Goal: Task Accomplishment & Management: Manage account settings

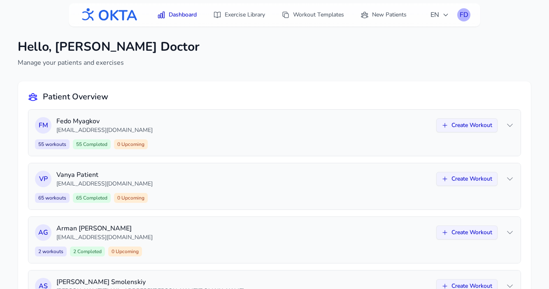
click at [463, 13] on div "FD" at bounding box center [464, 14] width 13 height 13
click at [437, 47] on link "Logout" at bounding box center [425, 48] width 92 height 15
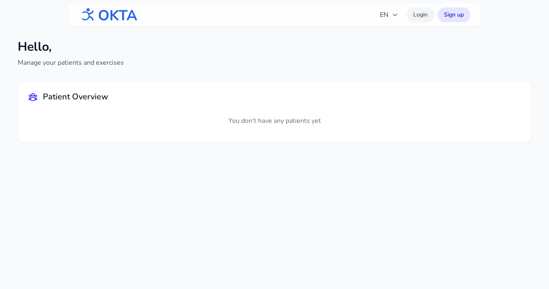
click at [425, 15] on link "Login" at bounding box center [421, 14] width 28 height 15
click at [424, 13] on link "Login" at bounding box center [421, 14] width 28 height 15
click at [119, 13] on img at bounding box center [108, 14] width 59 height 21
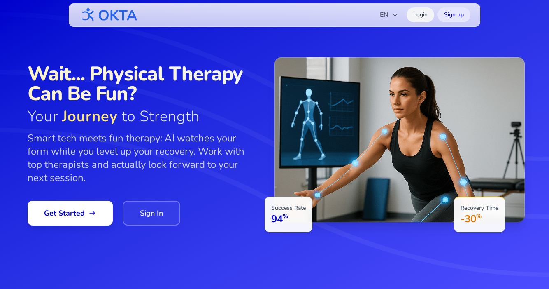
click at [412, 19] on link "Login" at bounding box center [421, 14] width 28 height 15
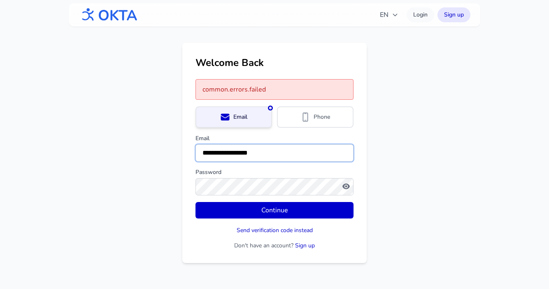
click at [262, 147] on input "**********" at bounding box center [275, 152] width 158 height 17
type input "**********"
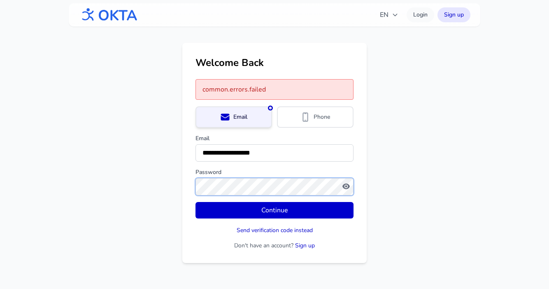
click at [196, 202] on button "Continue" at bounding box center [275, 210] width 158 height 16
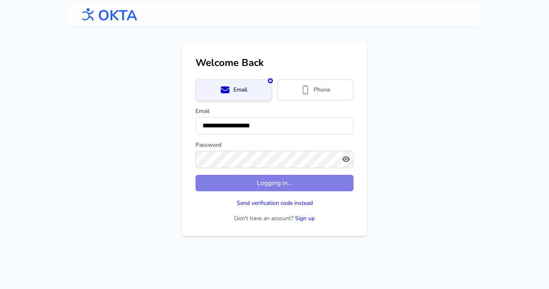
click at [389, 172] on main "**********" at bounding box center [274, 139] width 549 height 193
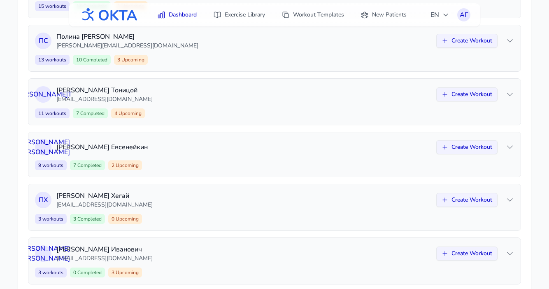
scroll to position [306, 0]
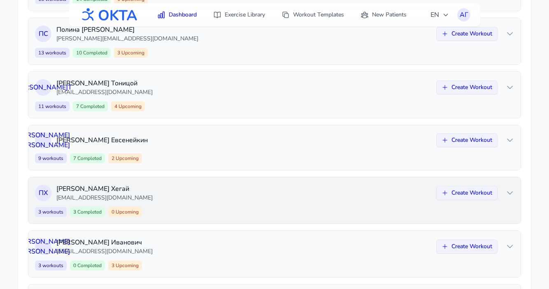
click at [282, 208] on div "3 workouts 3 Completed 0 Upcoming Create Workout" at bounding box center [274, 212] width 479 height 10
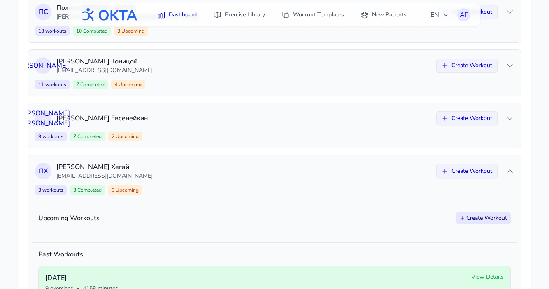
scroll to position [285, 0]
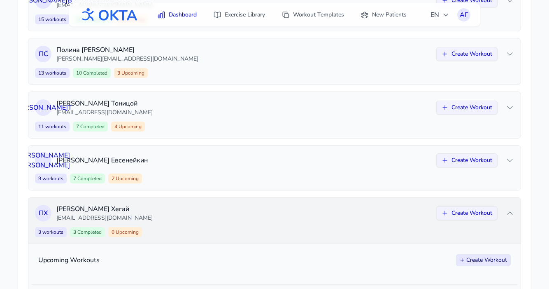
click at [305, 231] on div "3 workouts 3 Completed 0 Upcoming Create Workout" at bounding box center [274, 232] width 479 height 10
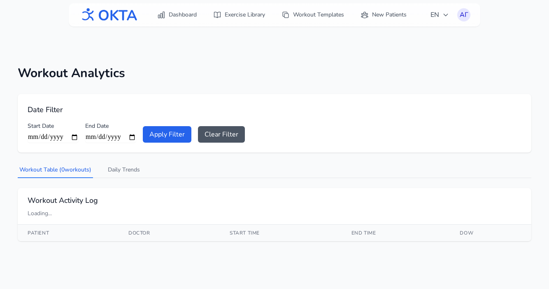
scroll to position [26, 0]
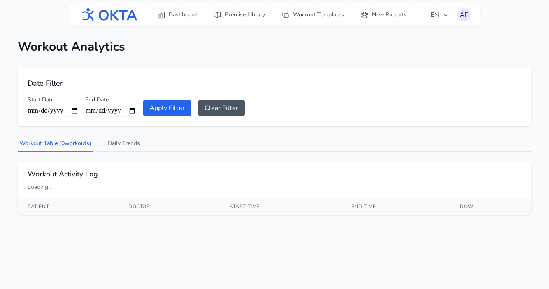
click at [345, 135] on div "Workout Analytics Date Filter Start Date End Date Apply Filter Clear Filter Wor…" at bounding box center [274, 126] width 527 height 201
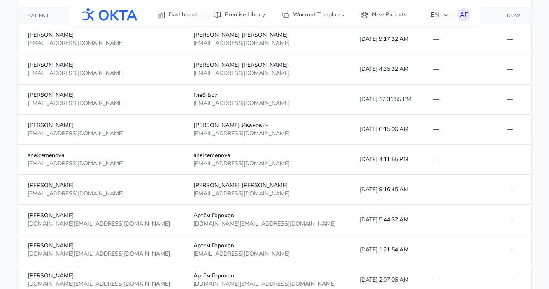
scroll to position [0, 0]
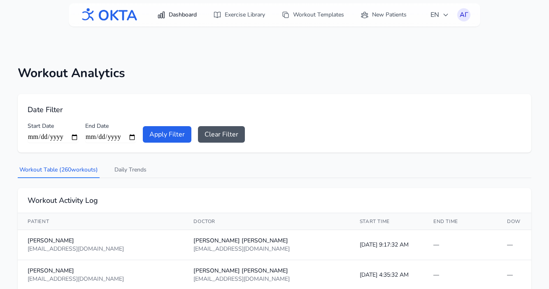
click at [173, 11] on link "Dashboard" at bounding box center [176, 14] width 49 height 15
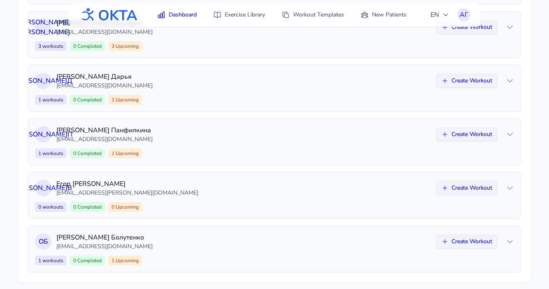
scroll to position [532, 0]
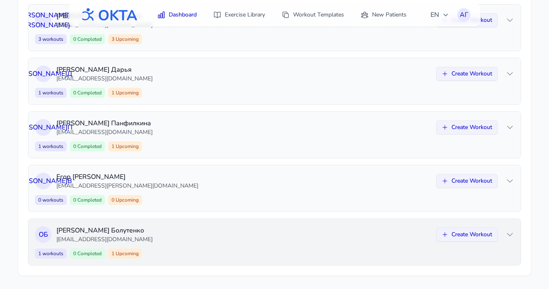
click at [227, 238] on p "bolutenko_oi@mail.ru" at bounding box center [243, 239] width 375 height 8
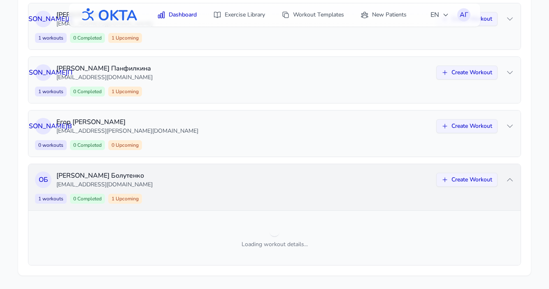
scroll to position [640, 0]
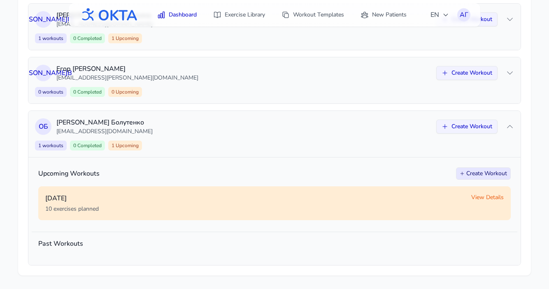
click at [483, 195] on span "View Details" at bounding box center [488, 197] width 33 height 8
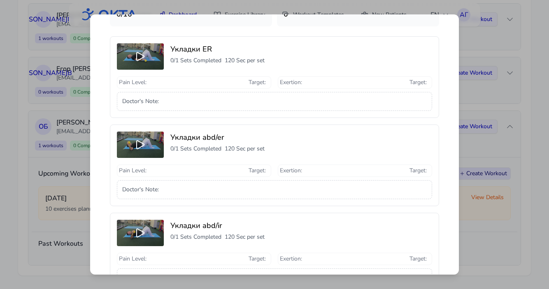
scroll to position [0, 0]
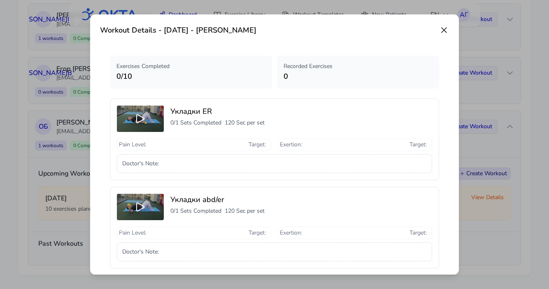
click at [445, 31] on icon at bounding box center [444, 30] width 10 height 10
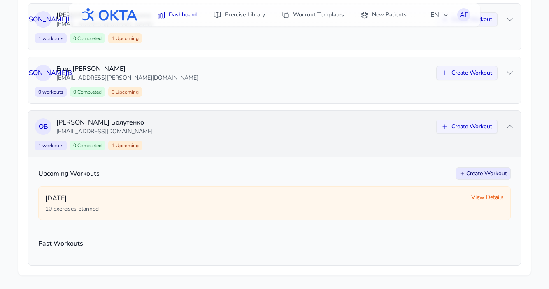
click at [509, 126] on icon at bounding box center [510, 126] width 8 height 8
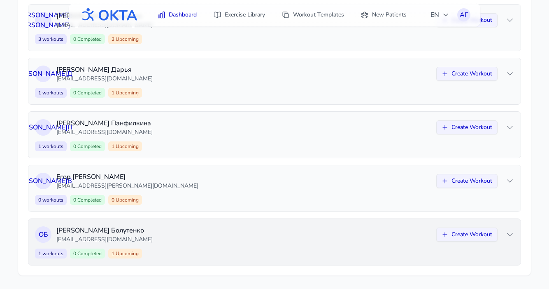
click at [509, 126] on icon at bounding box center [510, 127] width 8 height 8
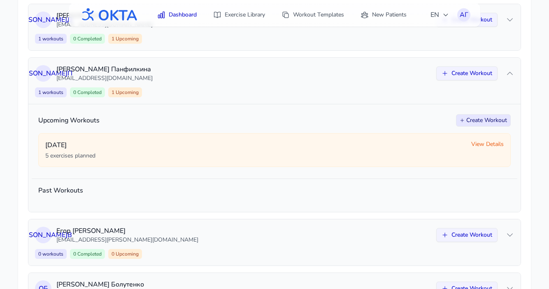
scroll to position [584, 0]
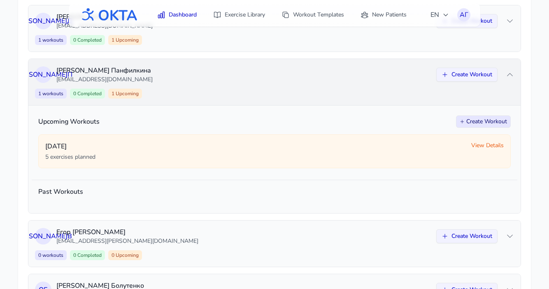
click at [307, 95] on div "1 workouts 0 Completed 1 Upcoming Create Workout" at bounding box center [274, 94] width 479 height 10
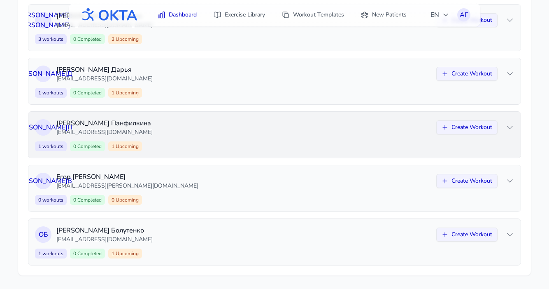
scroll to position [532, 0]
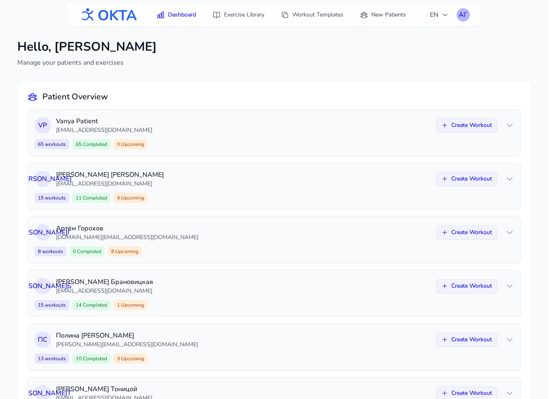
click at [462, 14] on div "АГ" at bounding box center [463, 14] width 13 height 13
click at [409, 48] on link "Logout" at bounding box center [424, 48] width 92 height 15
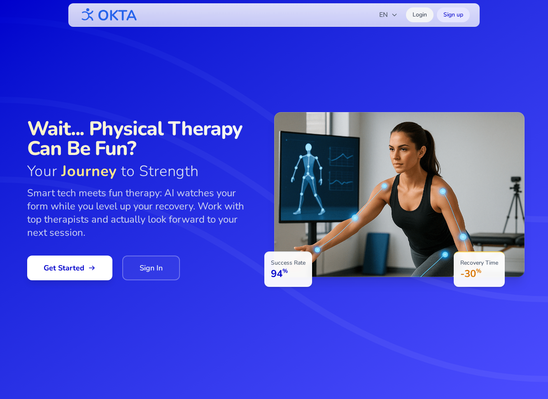
click at [426, 18] on link "Login" at bounding box center [420, 14] width 28 height 15
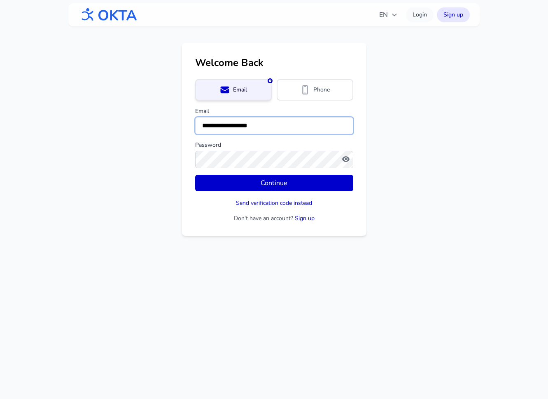
click at [295, 127] on input "**********" at bounding box center [274, 125] width 158 height 17
type input "**********"
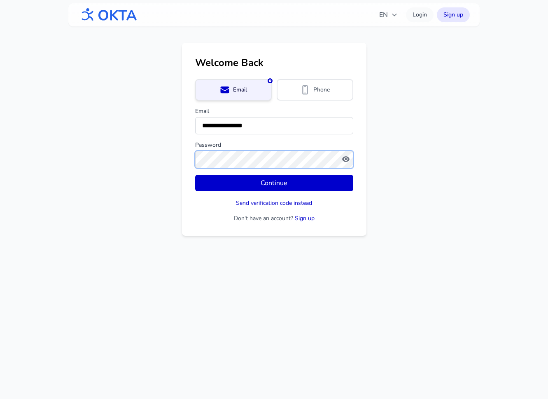
click at [195, 175] on button "Continue" at bounding box center [274, 183] width 158 height 16
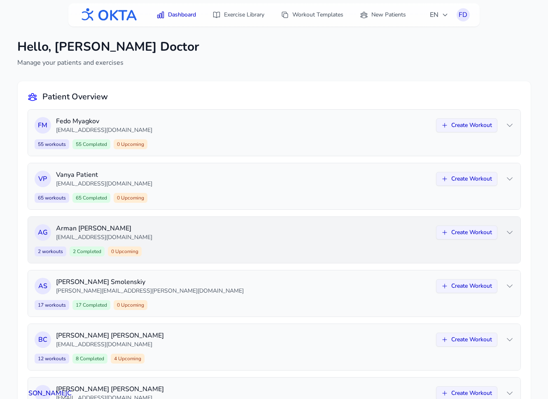
scroll to position [49, 0]
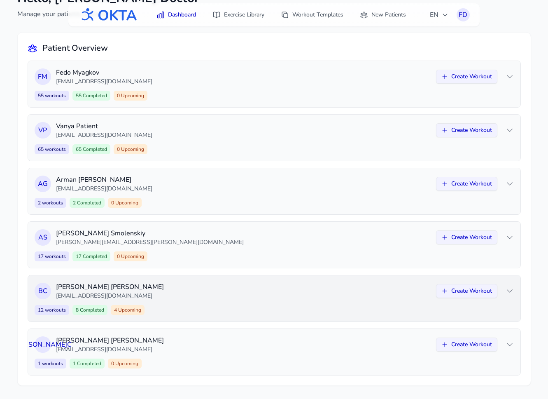
click at [283, 301] on div "В С Владимир Сапелко sapelko.v@mail.ru Create Workout 12 workouts 8 Completed 4…" at bounding box center [274, 298] width 493 height 46
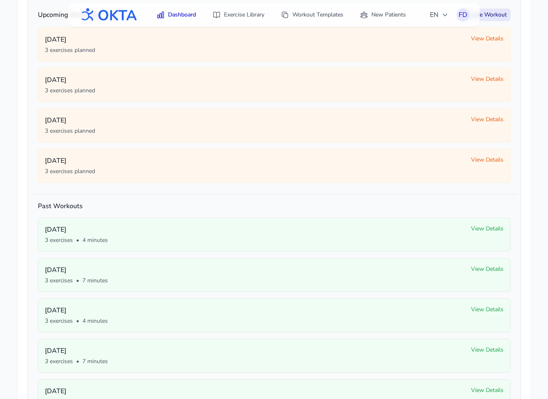
scroll to position [428, 0]
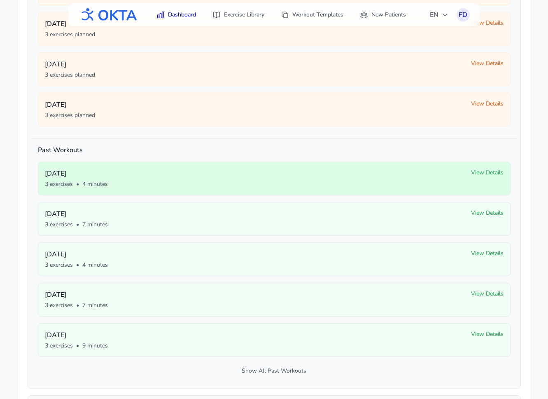
click at [477, 174] on span "View Details" at bounding box center [487, 172] width 33 height 8
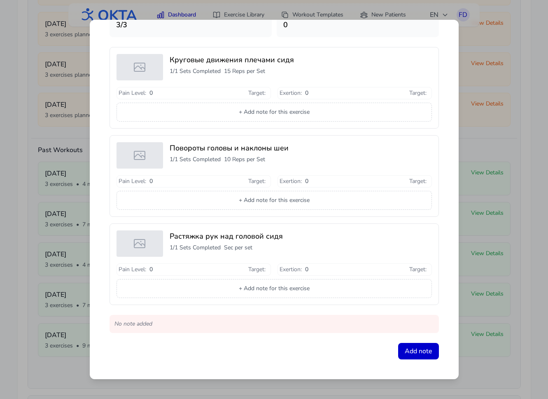
scroll to position [0, 0]
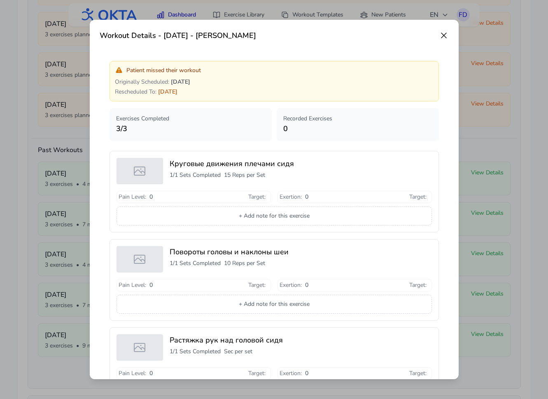
click at [441, 36] on icon at bounding box center [444, 35] width 10 height 10
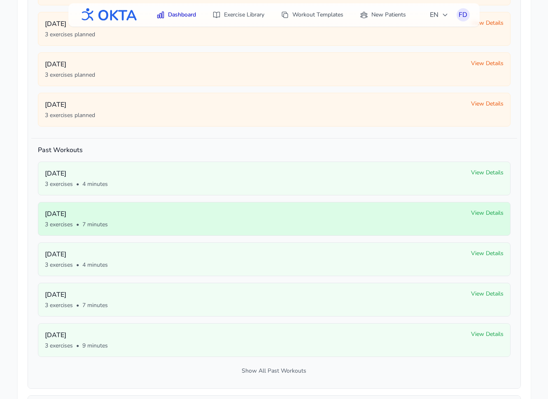
click at [447, 217] on p "Tuesday, September 30" at bounding box center [255, 214] width 420 height 10
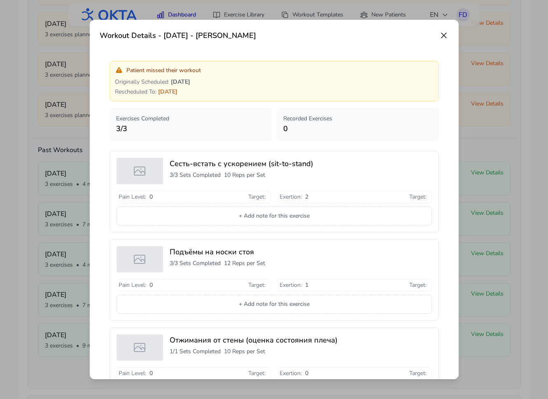
click at [445, 35] on icon at bounding box center [444, 35] width 10 height 10
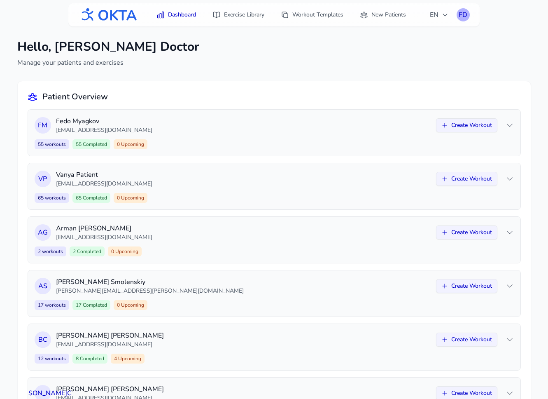
click at [462, 15] on div "FD" at bounding box center [463, 14] width 13 height 13
click at [413, 45] on link "Logout" at bounding box center [424, 48] width 92 height 15
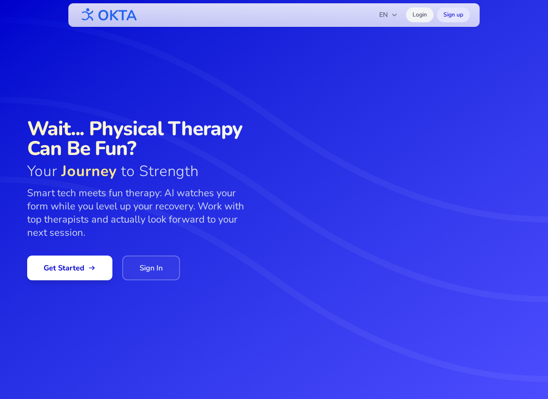
click at [421, 18] on link "Login" at bounding box center [420, 14] width 28 height 15
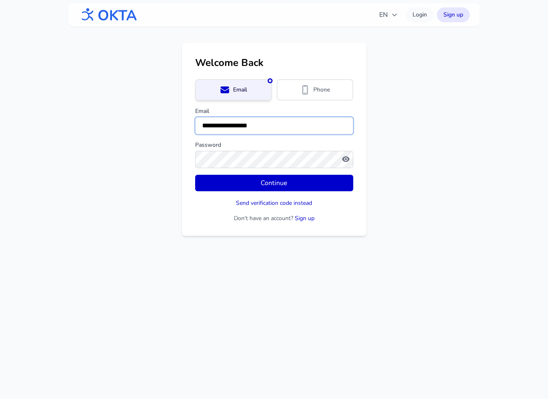
click at [221, 124] on input "**********" at bounding box center [274, 125] width 158 height 17
type input "**********"
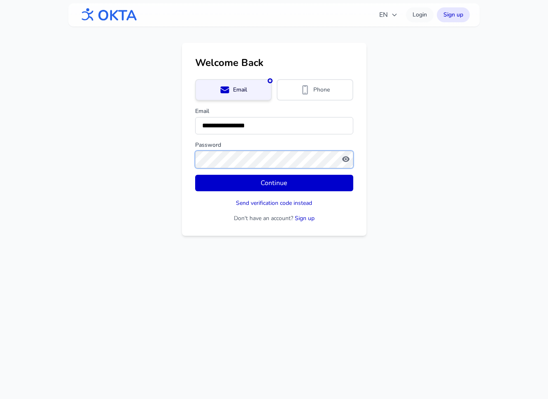
click at [195, 175] on button "Continue" at bounding box center [274, 183] width 158 height 16
